Goal: Task Accomplishment & Management: Use online tool/utility

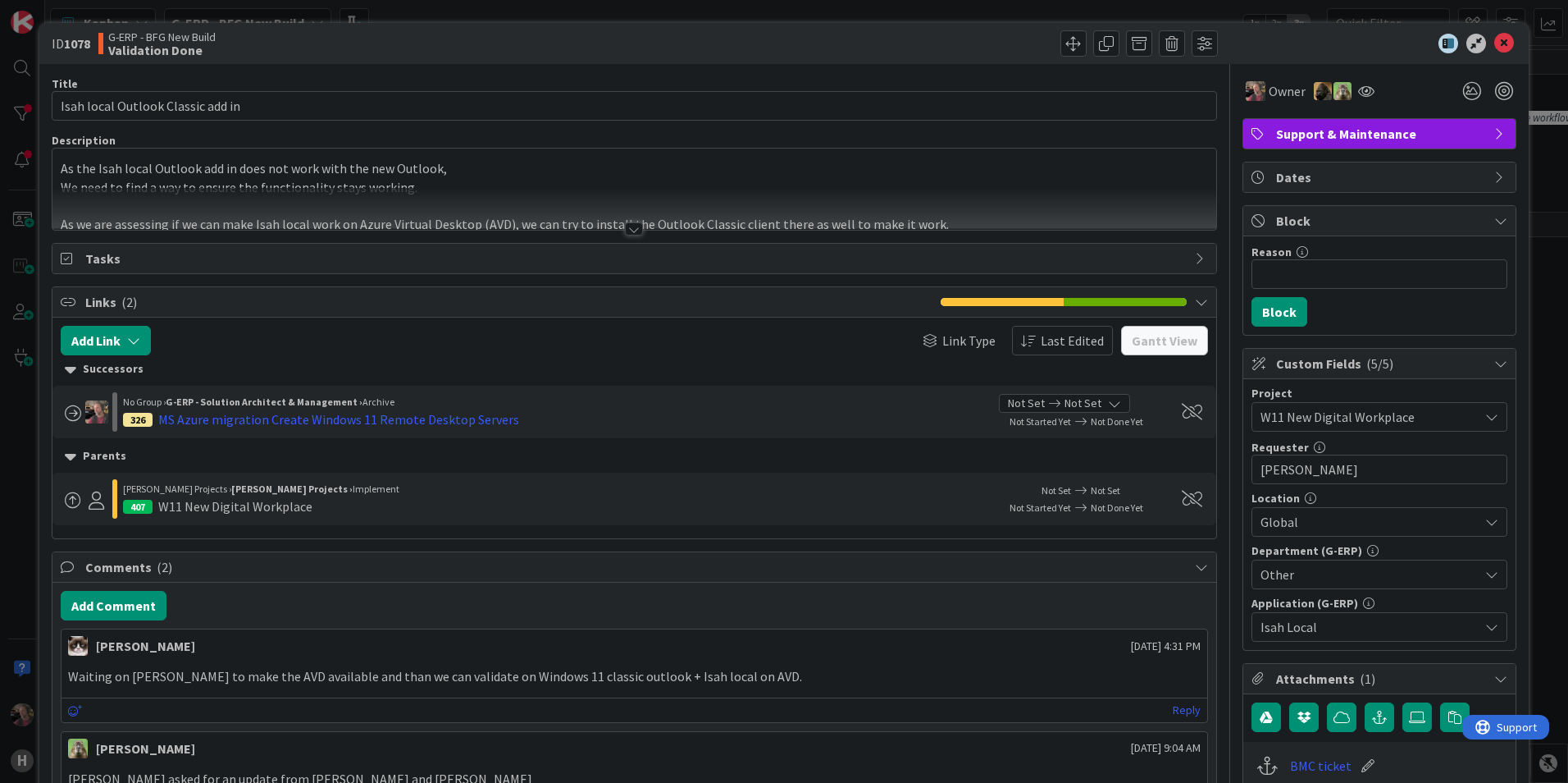
click at [624, 228] on div at bounding box center [633, 229] width 18 height 13
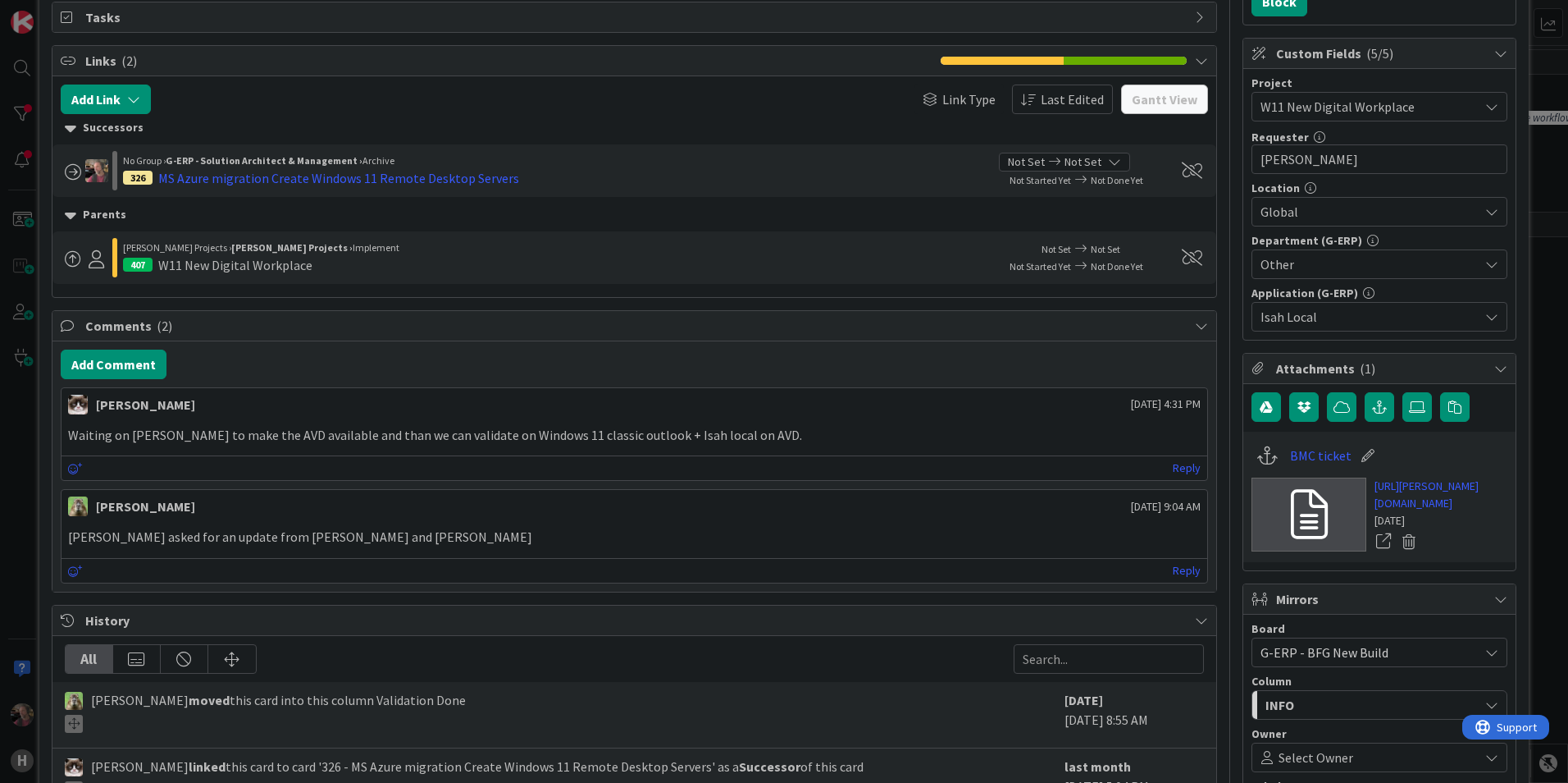
scroll to position [328, 0]
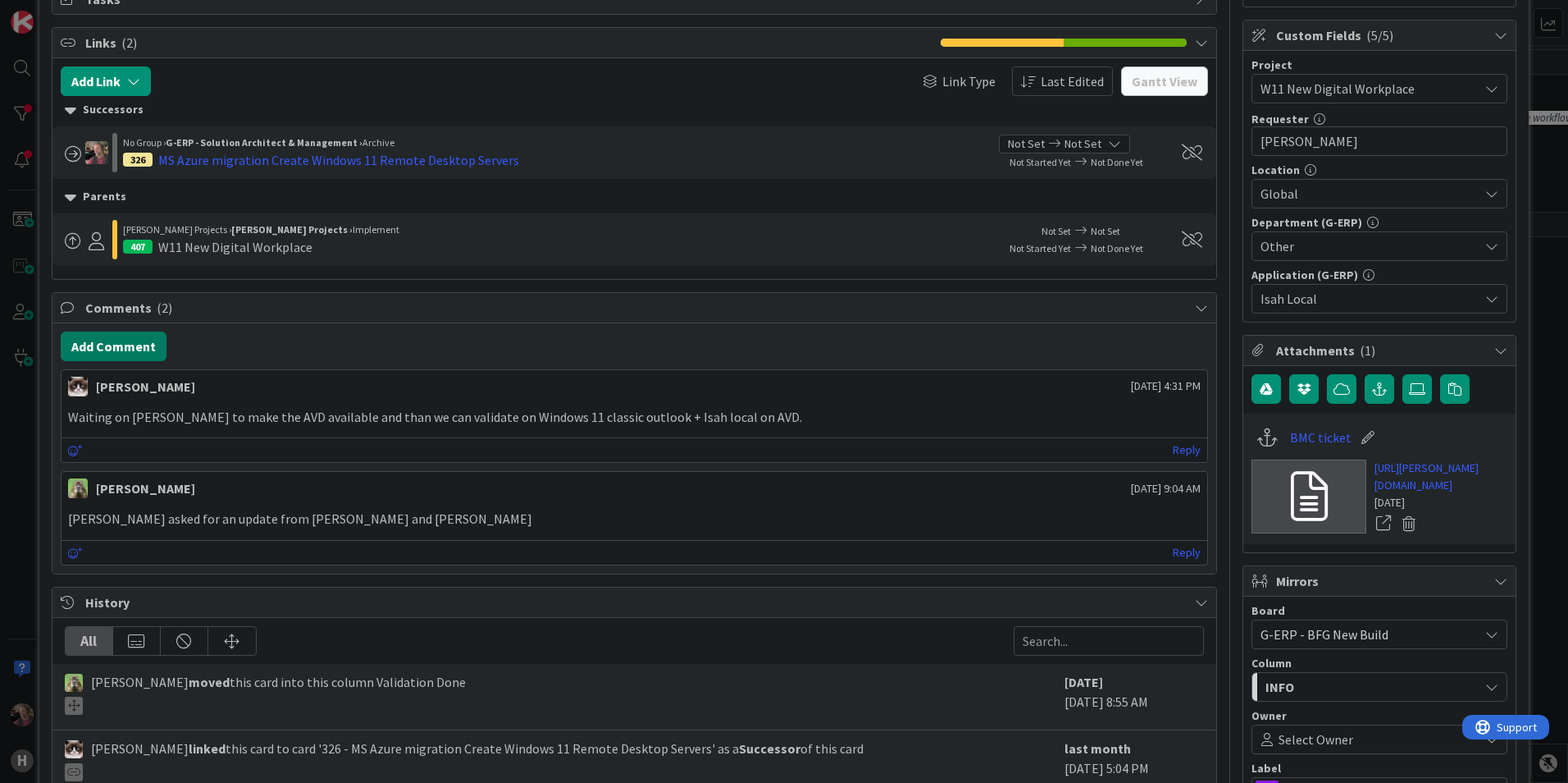
click at [113, 346] on button "Add Comment" at bounding box center [114, 346] width 106 height 30
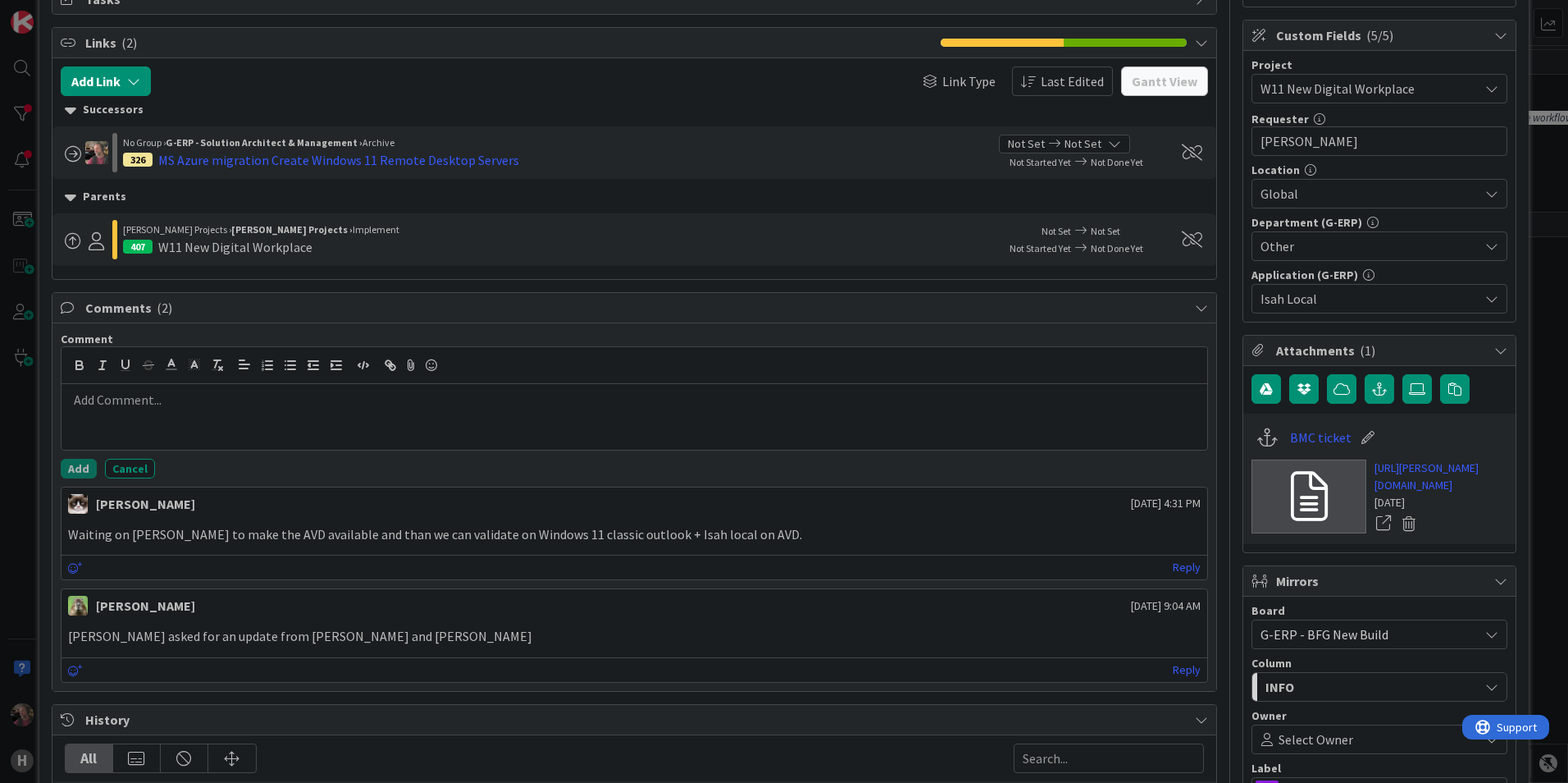
click at [266, 404] on p at bounding box center [634, 400] width 1132 height 19
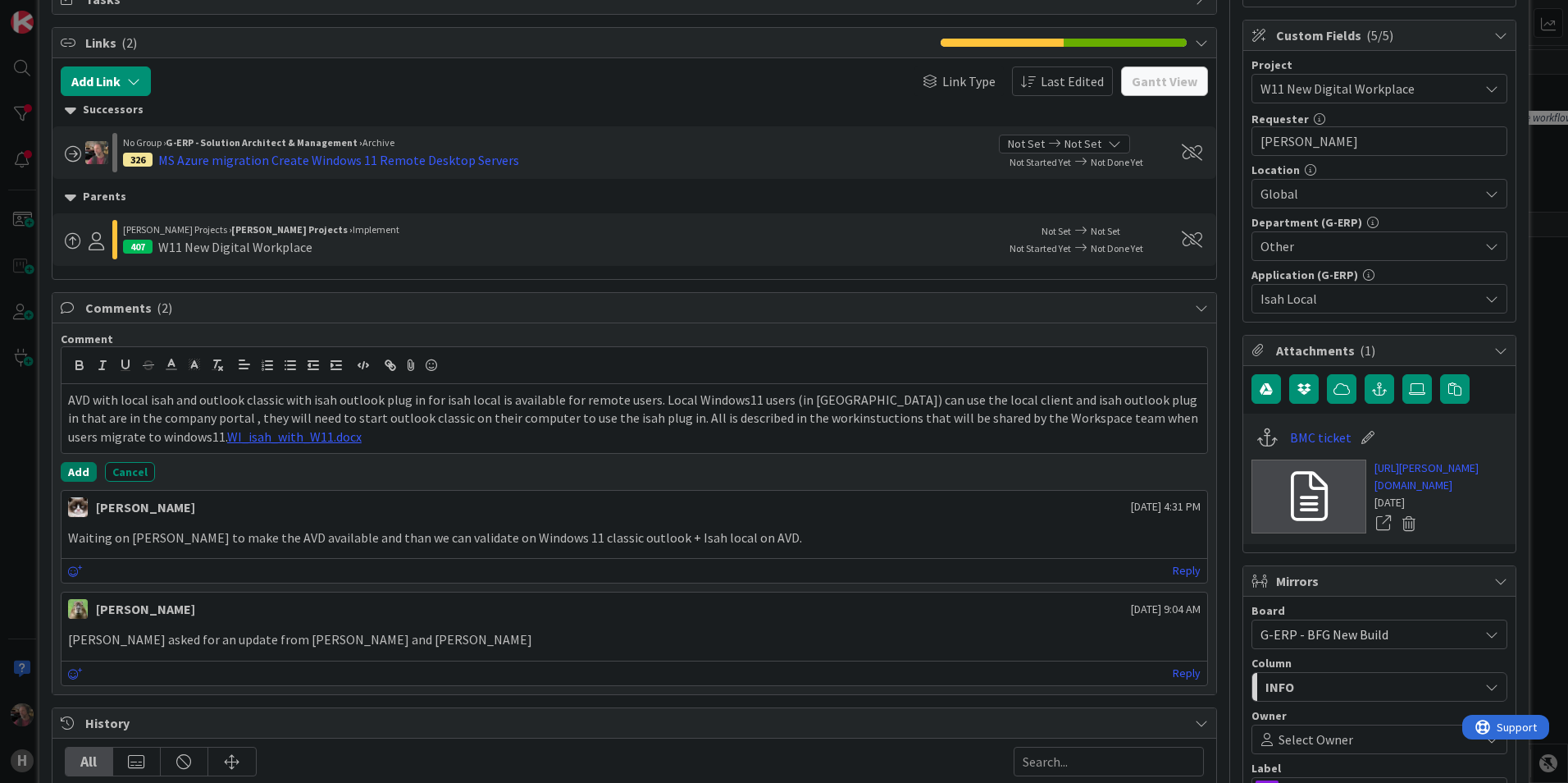
click at [79, 472] on button "Add" at bounding box center [78, 472] width 36 height 20
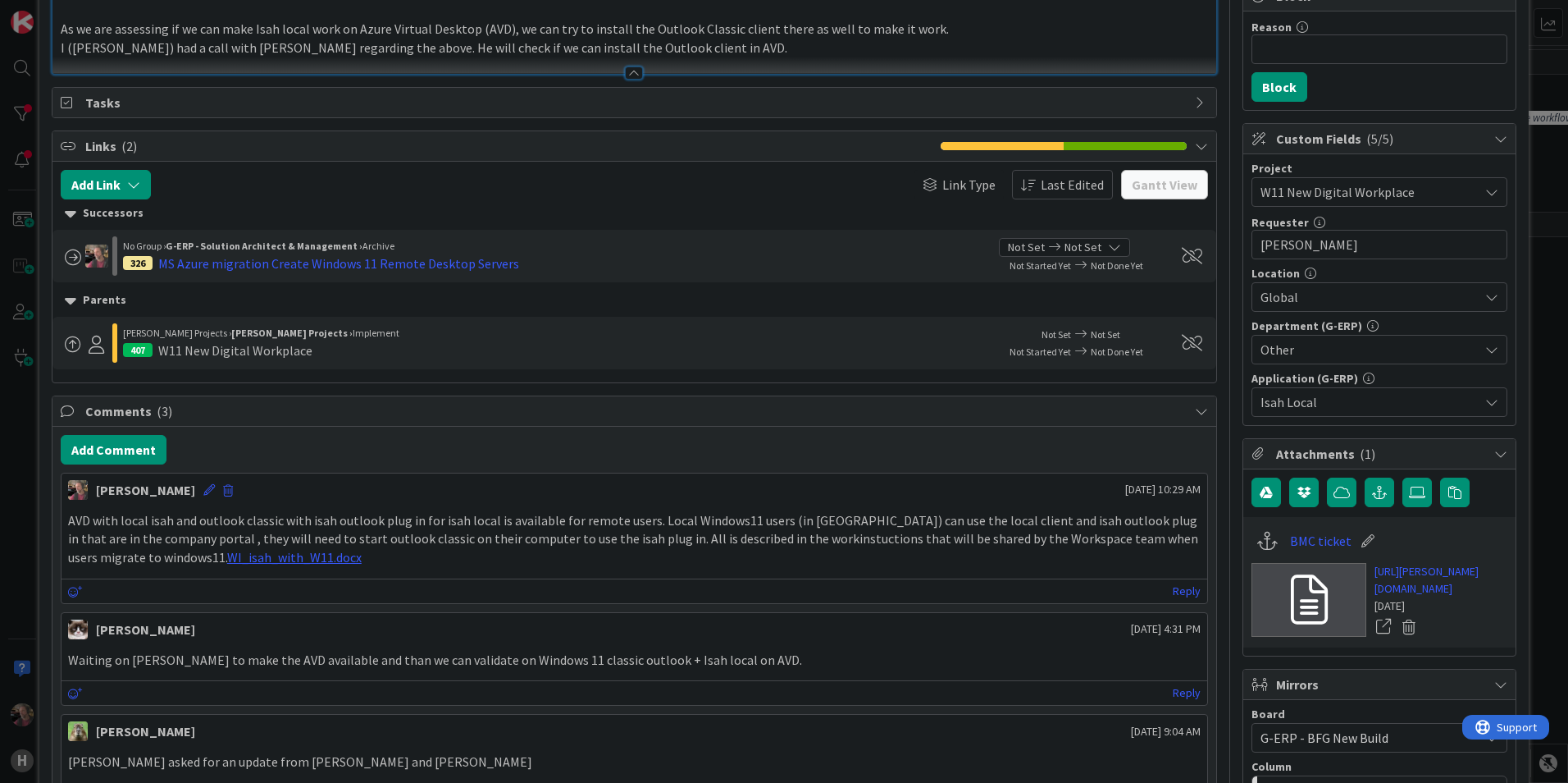
scroll to position [0, 0]
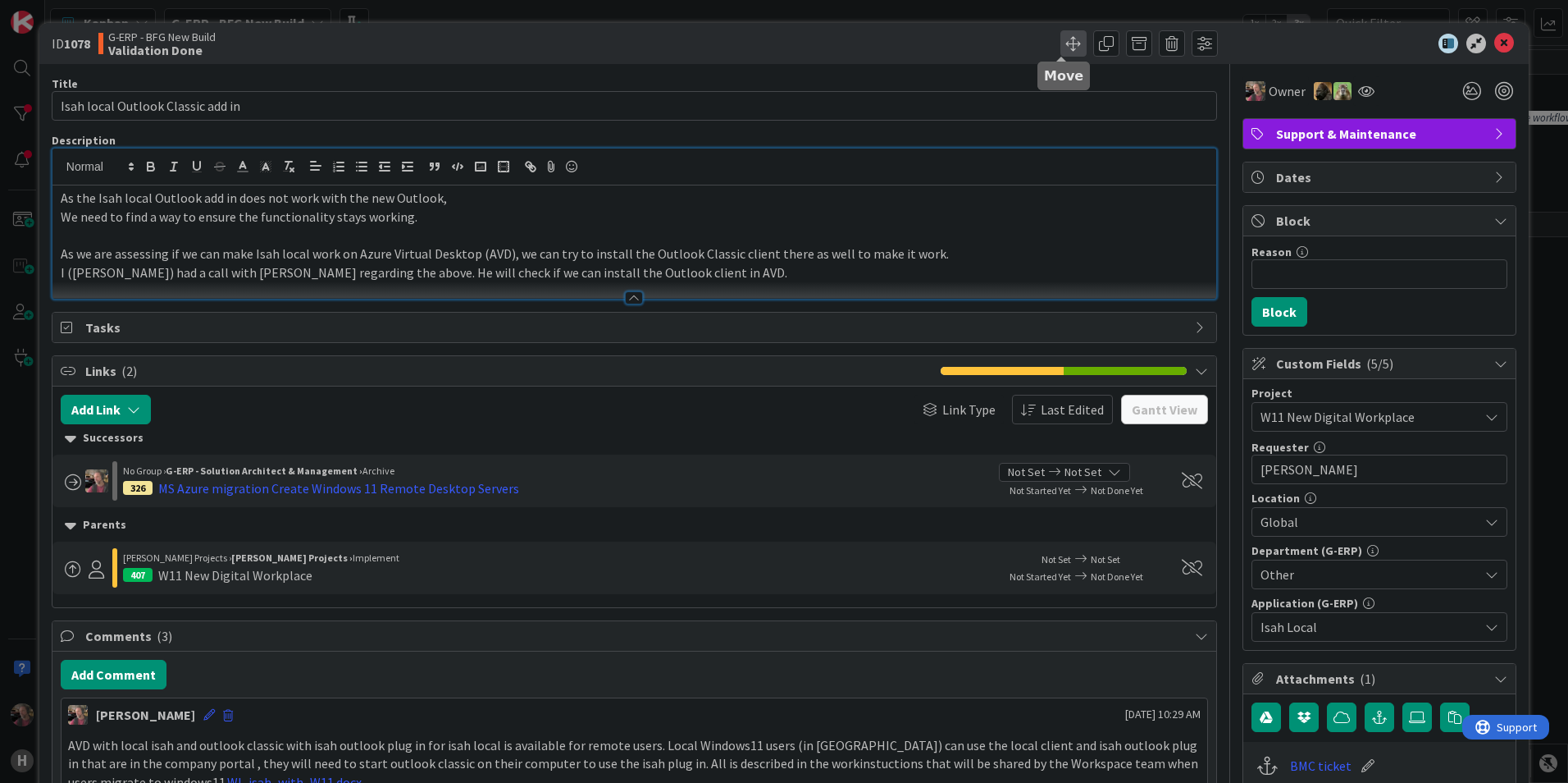
click at [1060, 47] on span at bounding box center [1073, 44] width 26 height 26
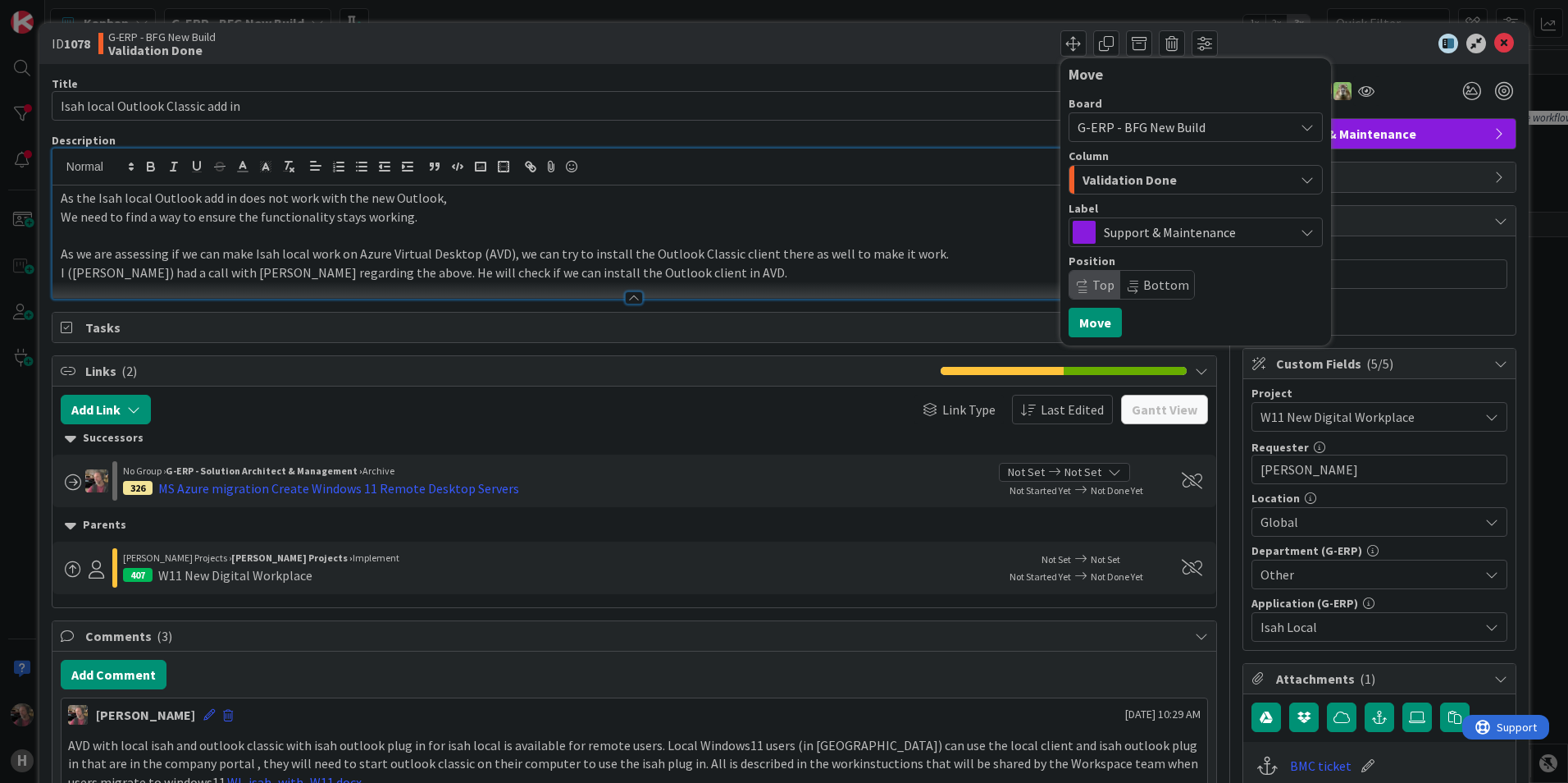
click at [1300, 180] on icon "button" at bounding box center [1306, 179] width 13 height 13
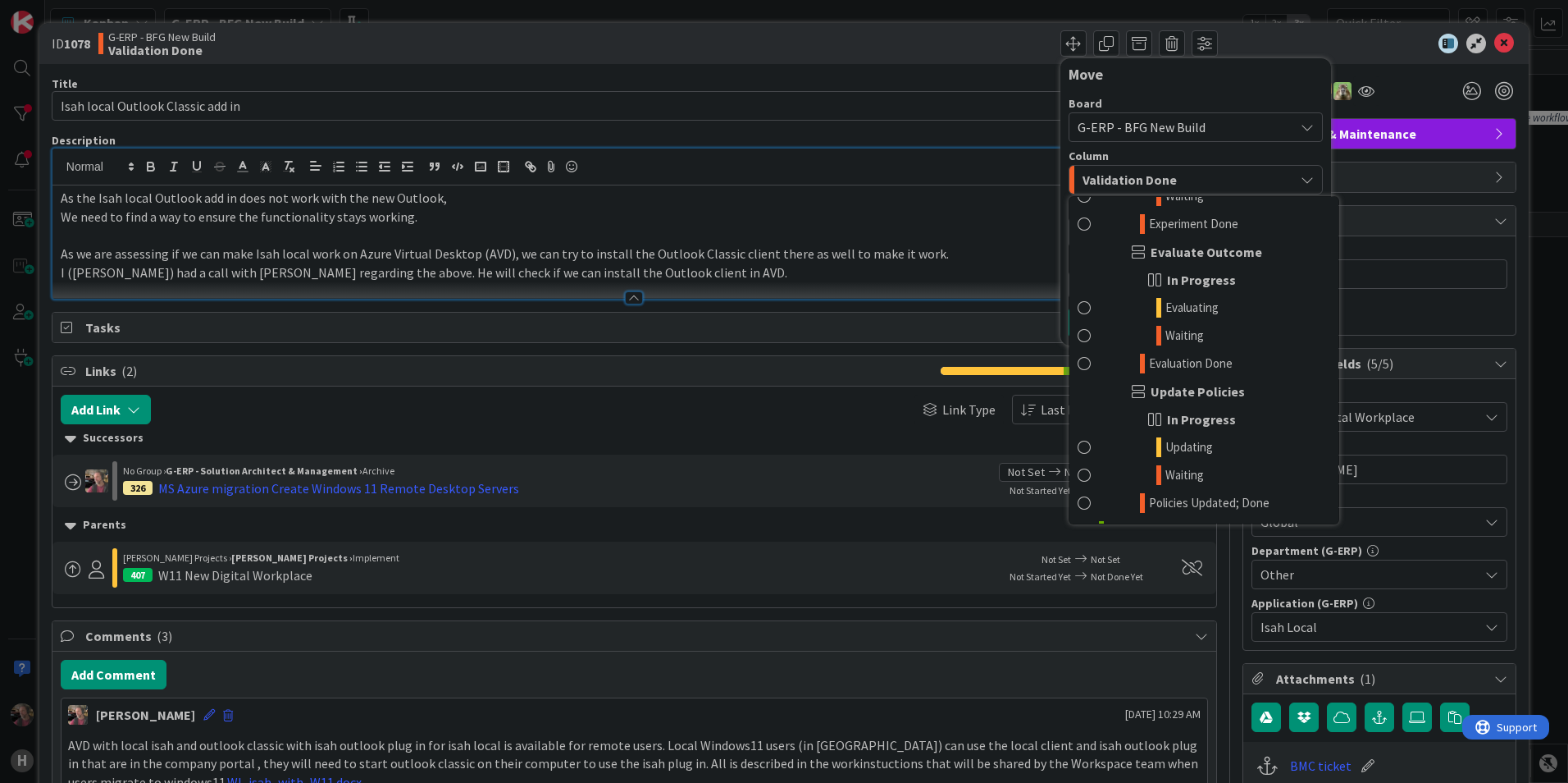
scroll to position [1750, 0]
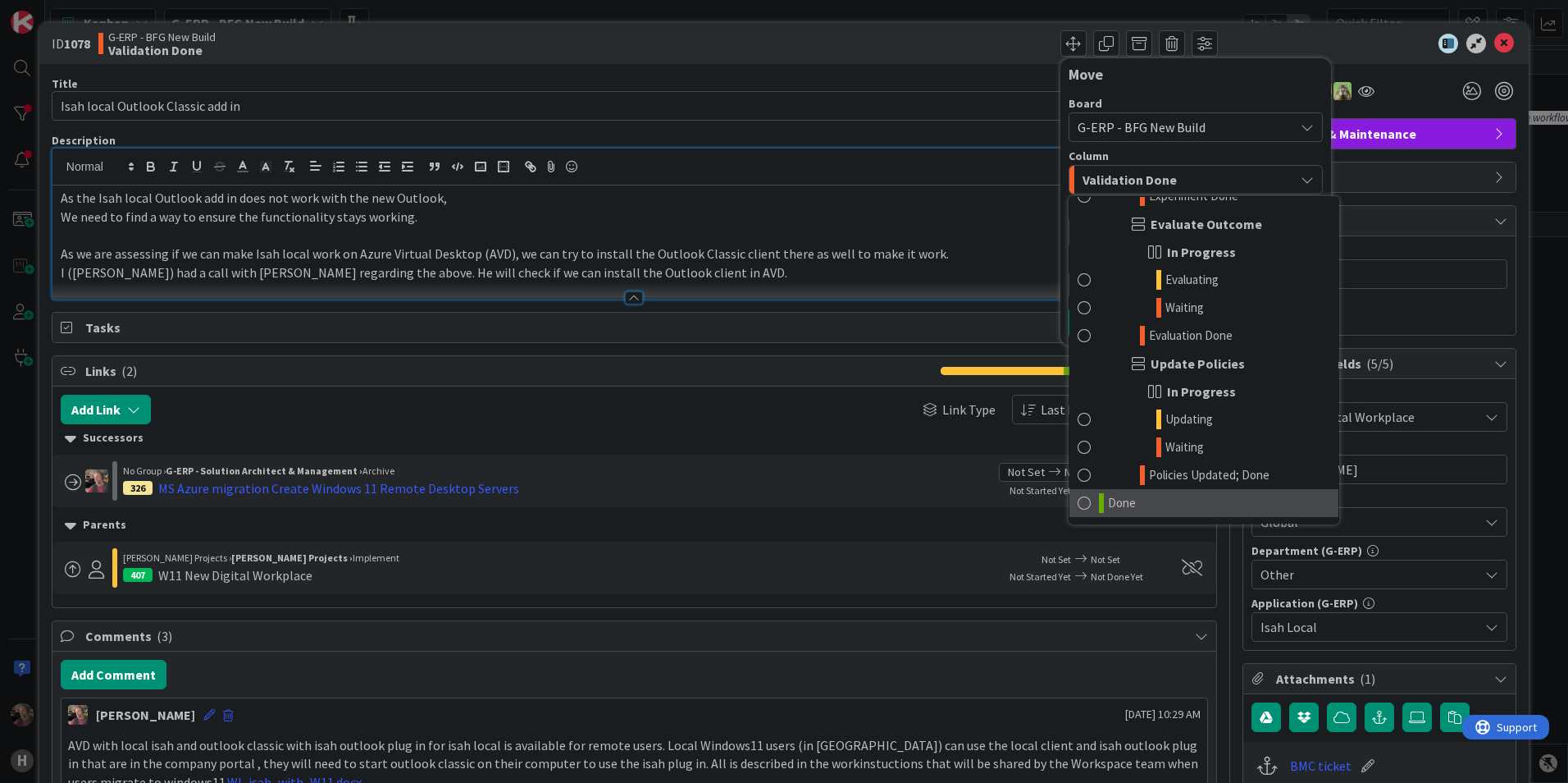
click at [1132, 505] on link "Done" at bounding box center [1204, 503] width 269 height 28
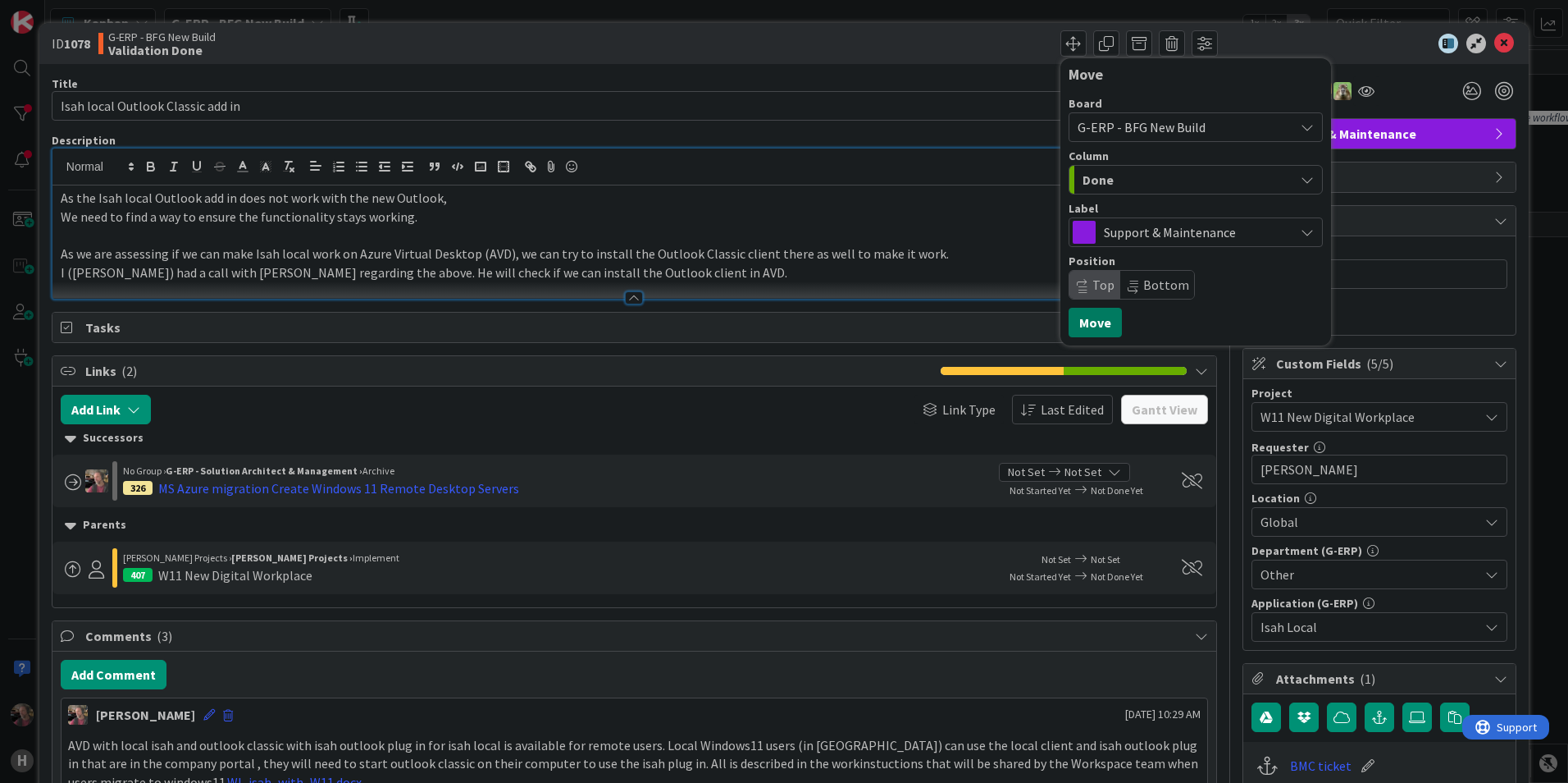
click at [1069, 323] on button "Move" at bounding box center [1095, 323] width 53 height 30
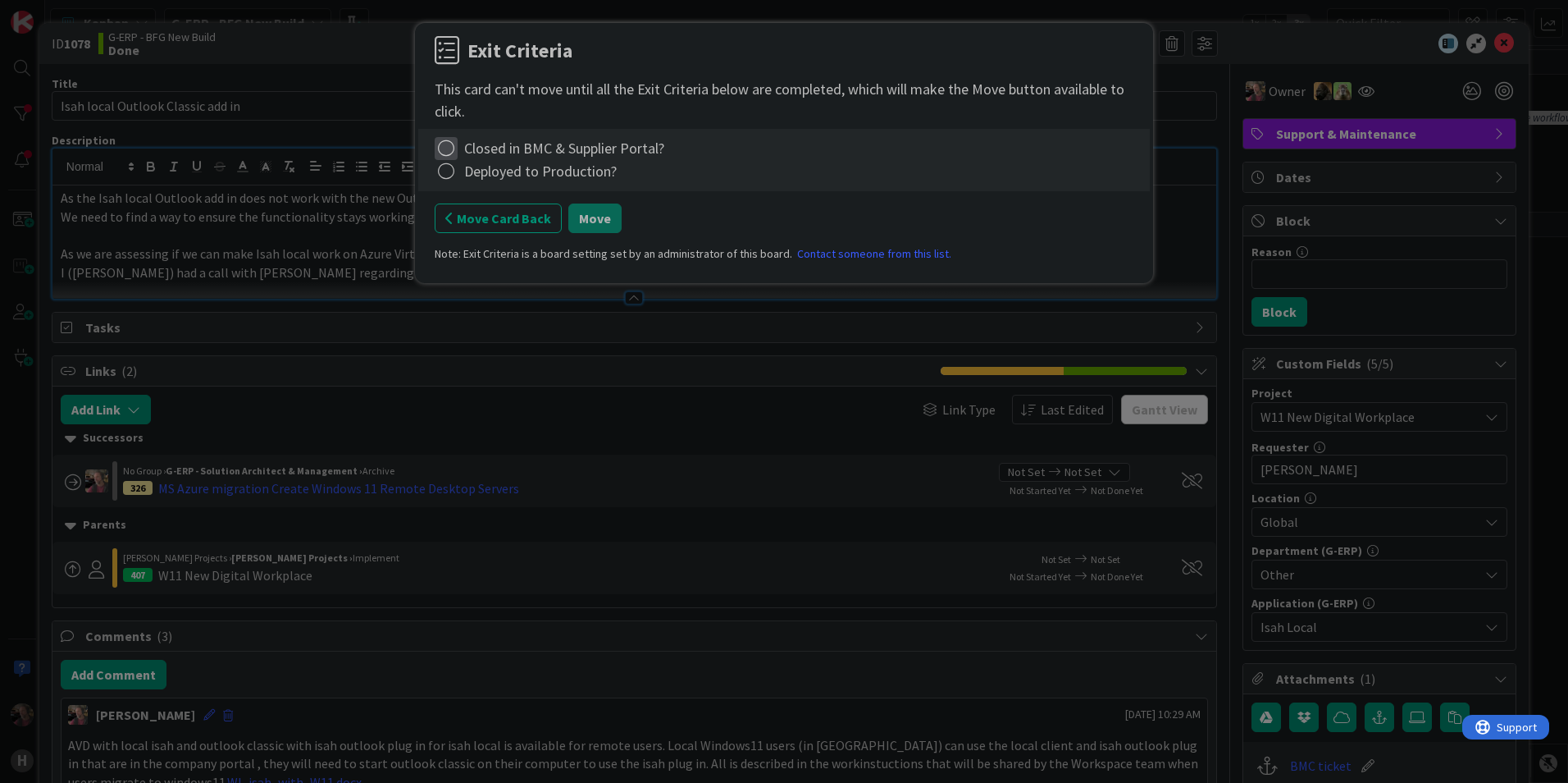
click at [448, 145] on icon at bounding box center [446, 148] width 23 height 23
click at [478, 182] on link "Complete" at bounding box center [537, 181] width 205 height 23
click at [454, 172] on icon at bounding box center [446, 171] width 23 height 23
click at [493, 204] on link "Complete" at bounding box center [537, 204] width 205 height 23
click at [605, 220] on button "Move" at bounding box center [594, 218] width 53 height 30
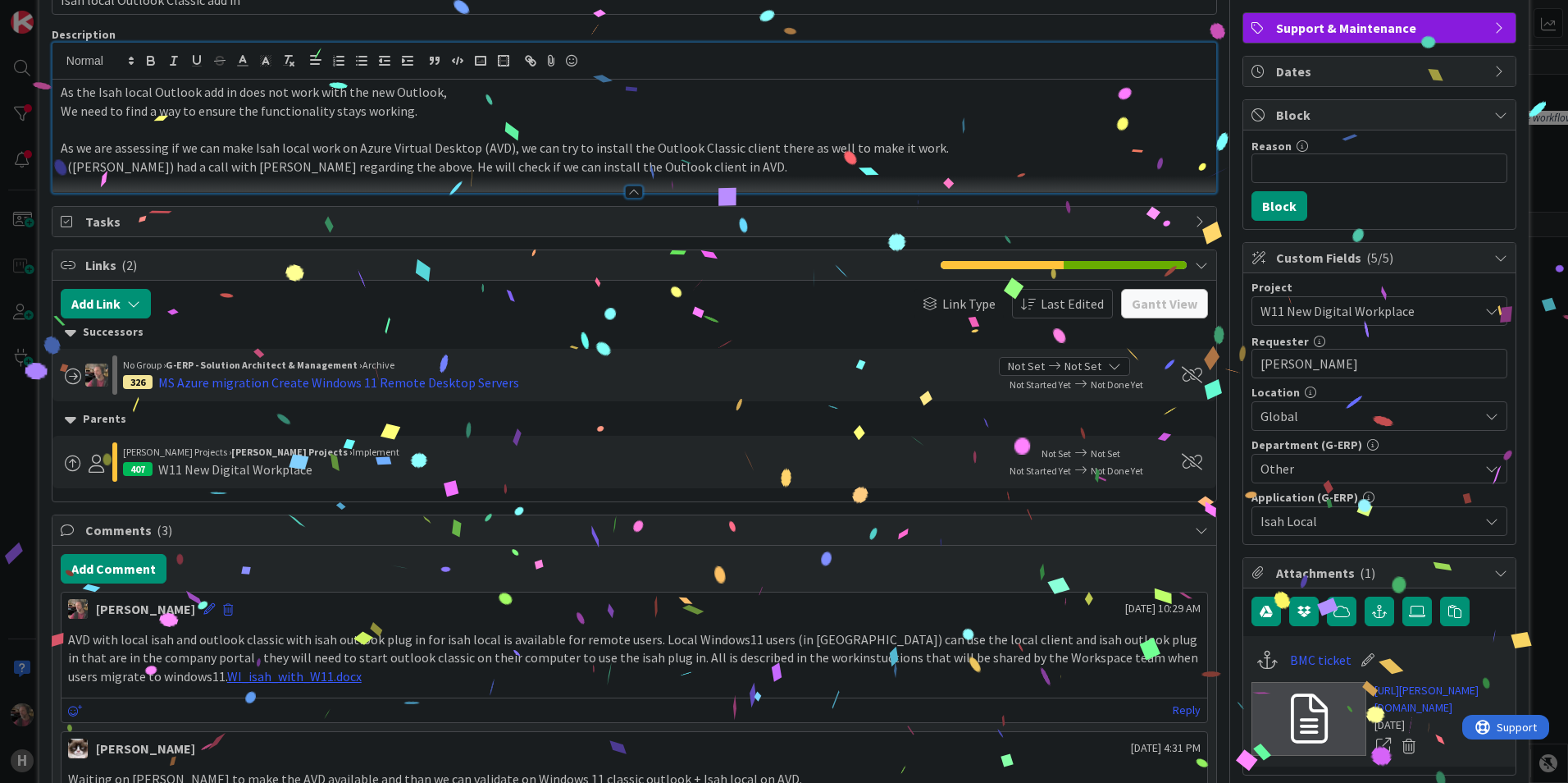
scroll to position [410, 0]
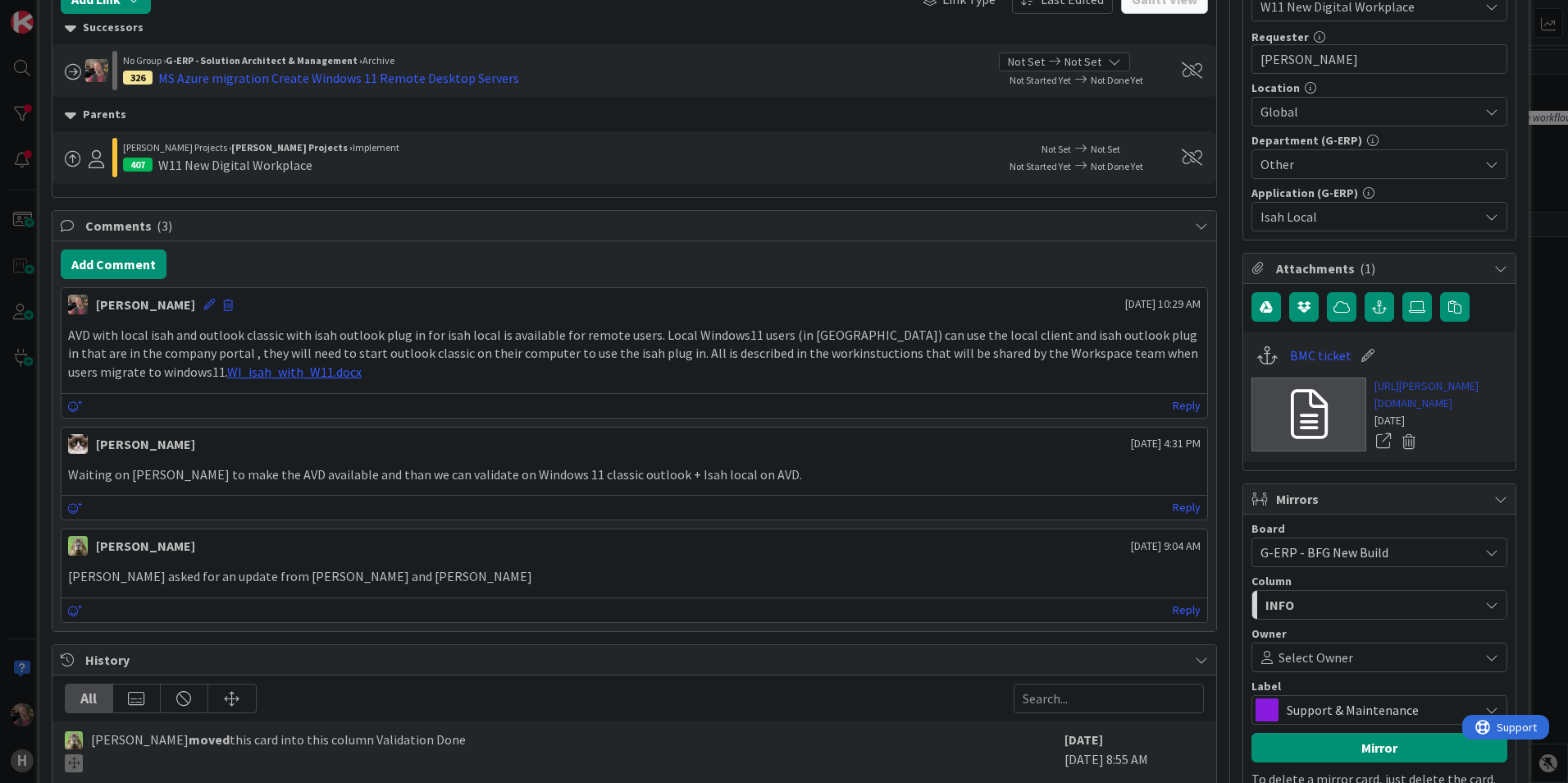
click at [1442, 412] on link "[URL][PERSON_NAME][DOMAIN_NAME]" at bounding box center [1440, 395] width 133 height 35
